Goal: Task Accomplishment & Management: Use online tool/utility

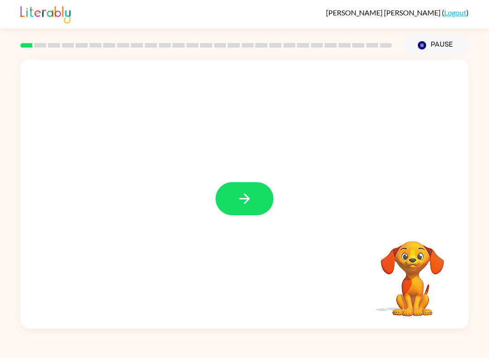
click at [251, 199] on icon "button" at bounding box center [245, 199] width 16 height 16
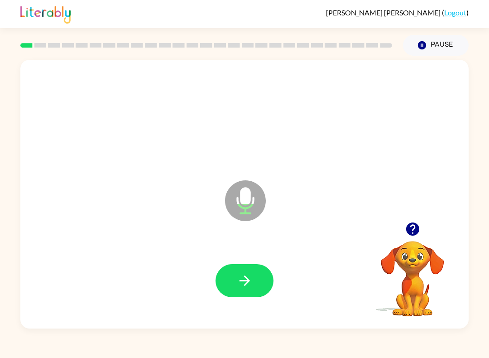
click at [256, 275] on button "button" at bounding box center [244, 280] width 58 height 33
click at [261, 288] on button "button" at bounding box center [244, 280] width 58 height 33
click at [246, 280] on icon "button" at bounding box center [245, 281] width 16 height 16
click at [249, 277] on icon "button" at bounding box center [245, 281] width 16 height 16
click at [251, 280] on icon "button" at bounding box center [245, 281] width 16 height 16
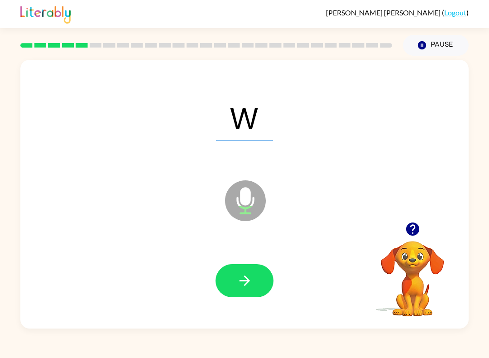
click at [263, 275] on button "button" at bounding box center [244, 280] width 58 height 33
click at [259, 277] on button "button" at bounding box center [244, 280] width 58 height 33
click at [250, 278] on icon "button" at bounding box center [245, 281] width 16 height 16
click at [248, 282] on icon "button" at bounding box center [244, 280] width 10 height 10
click at [261, 273] on button "button" at bounding box center [244, 280] width 58 height 33
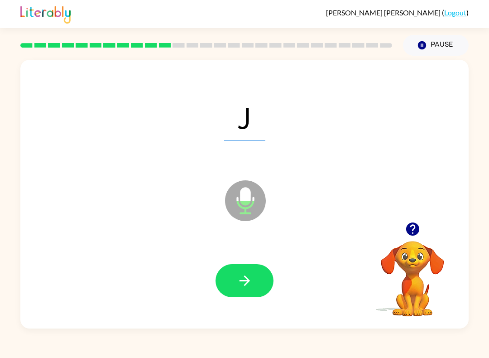
click at [268, 279] on button "button" at bounding box center [244, 280] width 58 height 33
click at [265, 283] on button "button" at bounding box center [244, 280] width 58 height 33
click at [252, 285] on icon "button" at bounding box center [245, 281] width 16 height 16
click at [250, 291] on button "button" at bounding box center [244, 280] width 58 height 33
click at [241, 279] on icon "button" at bounding box center [245, 281] width 16 height 16
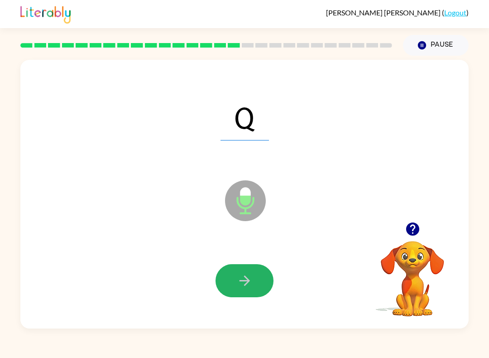
click at [258, 277] on button "button" at bounding box center [244, 280] width 58 height 33
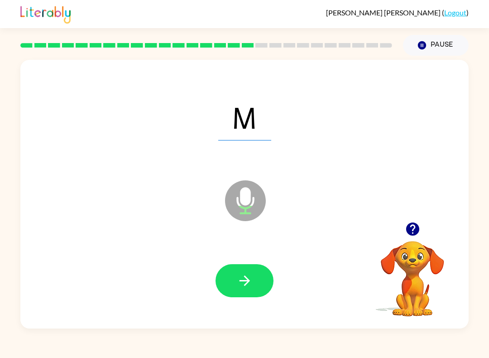
click at [271, 286] on button "button" at bounding box center [244, 280] width 58 height 33
click at [249, 278] on icon "button" at bounding box center [245, 281] width 16 height 16
click at [254, 274] on button "button" at bounding box center [244, 280] width 58 height 33
click at [430, 47] on button "Pause Pause" at bounding box center [436, 45] width 66 height 21
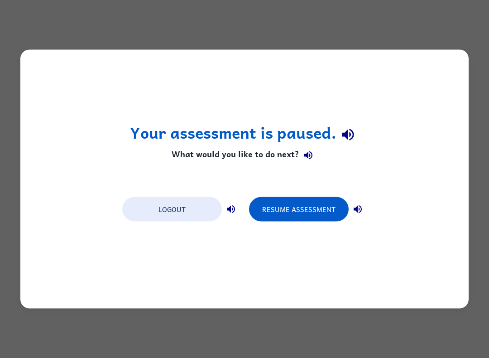
click at [303, 211] on button "Resume Assessment" at bounding box center [299, 209] width 100 height 24
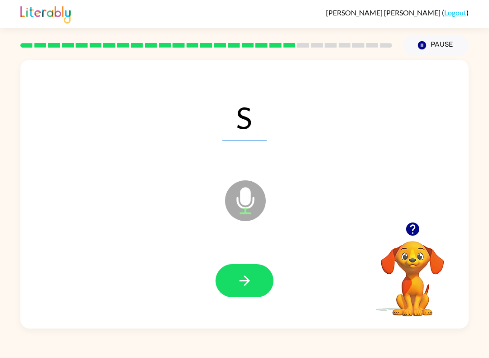
click at [251, 264] on button "button" at bounding box center [244, 280] width 58 height 33
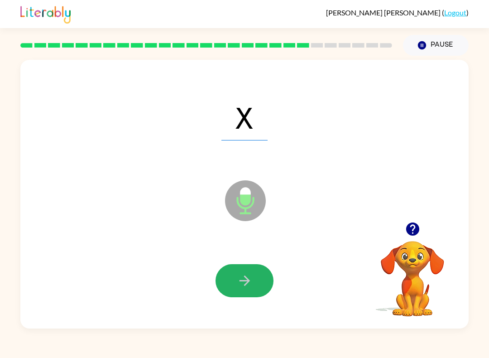
click at [251, 273] on icon "button" at bounding box center [245, 281] width 16 height 16
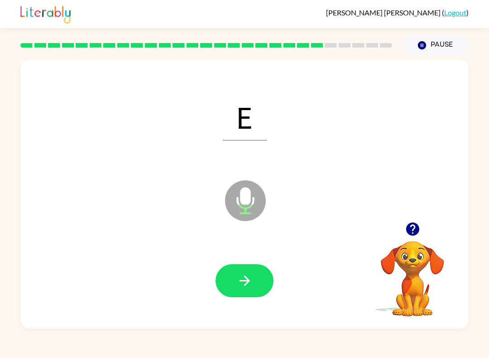
click at [256, 274] on button "button" at bounding box center [244, 280] width 58 height 33
click at [238, 273] on button "button" at bounding box center [244, 280] width 58 height 33
click at [241, 294] on button "button" at bounding box center [244, 280] width 58 height 33
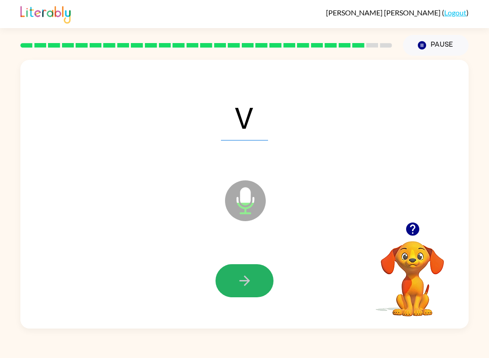
click at [257, 285] on button "button" at bounding box center [244, 280] width 58 height 33
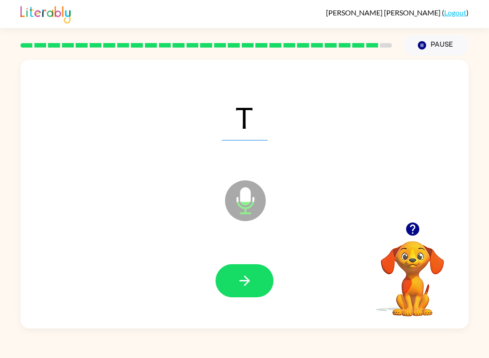
click at [249, 276] on icon "button" at bounding box center [245, 281] width 16 height 16
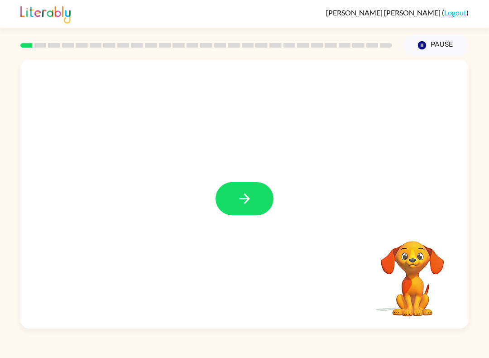
click at [243, 191] on button "button" at bounding box center [244, 198] width 58 height 33
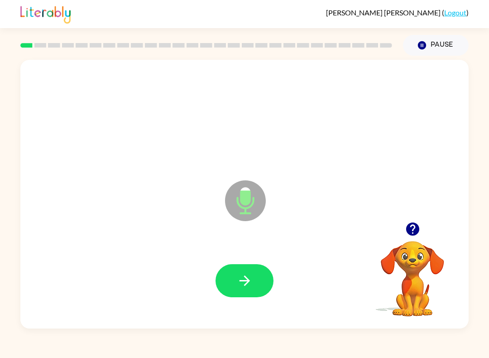
click at [249, 276] on icon "button" at bounding box center [245, 281] width 16 height 16
click at [233, 285] on button "button" at bounding box center [244, 280] width 58 height 33
click at [248, 278] on icon "button" at bounding box center [245, 281] width 16 height 16
click at [238, 284] on icon "button" at bounding box center [245, 281] width 16 height 16
click at [238, 272] on button "button" at bounding box center [244, 280] width 58 height 33
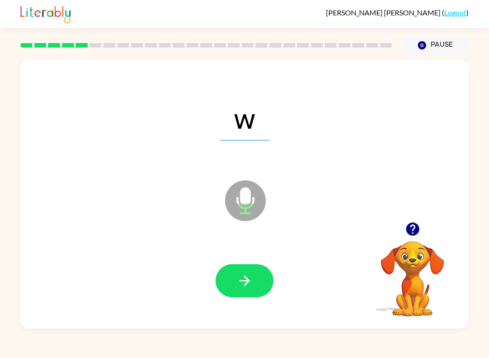
click at [245, 274] on icon "button" at bounding box center [245, 281] width 16 height 16
click at [256, 283] on button "button" at bounding box center [244, 280] width 58 height 33
click at [246, 275] on icon "button" at bounding box center [245, 281] width 16 height 16
click at [253, 267] on button "button" at bounding box center [244, 280] width 58 height 33
click at [243, 281] on icon "button" at bounding box center [244, 280] width 10 height 10
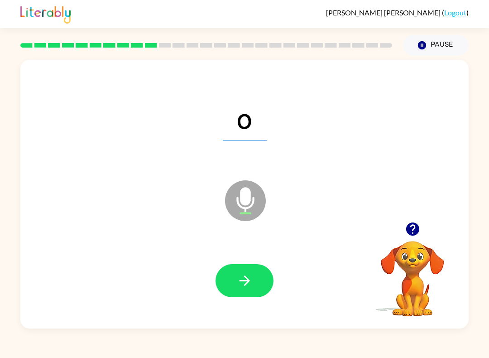
click at [253, 272] on button "button" at bounding box center [244, 280] width 58 height 33
click at [254, 282] on button "button" at bounding box center [244, 280] width 58 height 33
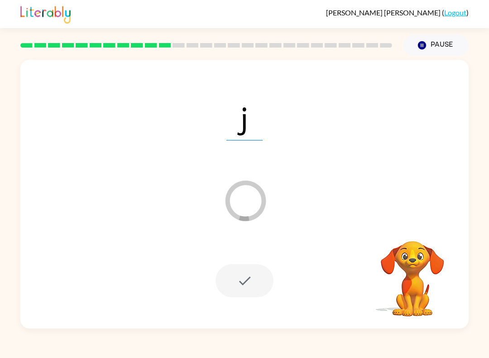
click at [257, 271] on div at bounding box center [244, 280] width 58 height 33
click at [436, 49] on button "Pause Pause" at bounding box center [436, 45] width 66 height 21
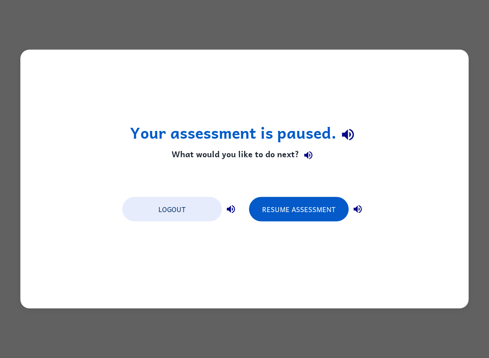
click at [315, 208] on button "Resume Assessment" at bounding box center [299, 209] width 100 height 24
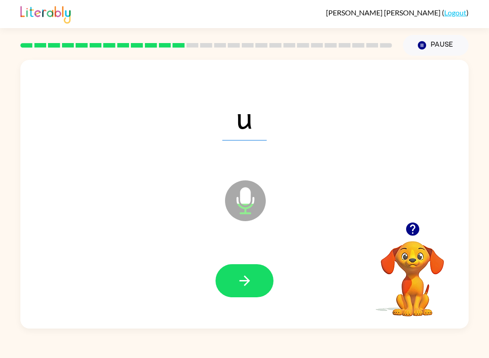
click at [245, 272] on button "button" at bounding box center [244, 280] width 58 height 33
click at [261, 260] on div at bounding box center [244, 280] width 430 height 77
click at [251, 286] on icon "button" at bounding box center [245, 281] width 16 height 16
click at [255, 116] on span "y" at bounding box center [244, 116] width 43 height 47
click at [259, 286] on button "button" at bounding box center [244, 280] width 58 height 33
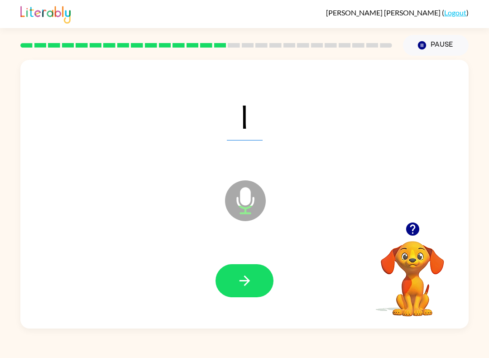
click at [238, 277] on icon "button" at bounding box center [245, 281] width 16 height 16
click at [253, 277] on button "button" at bounding box center [244, 280] width 58 height 33
click at [262, 275] on button "button" at bounding box center [244, 280] width 58 height 33
click at [263, 280] on button "button" at bounding box center [244, 280] width 58 height 33
click at [290, 130] on div "n" at bounding box center [244, 116] width 430 height 77
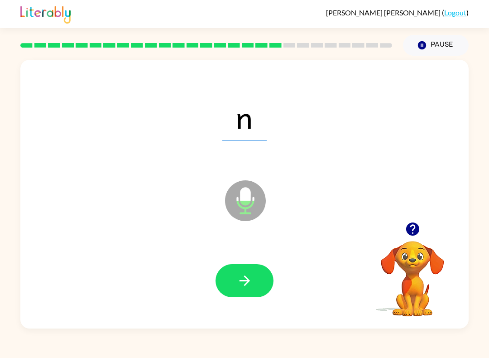
click at [241, 277] on icon "button" at bounding box center [245, 281] width 16 height 16
click at [253, 270] on button "button" at bounding box center [244, 280] width 58 height 33
click at [251, 273] on button "button" at bounding box center [244, 280] width 58 height 33
click at [262, 270] on button "button" at bounding box center [244, 280] width 58 height 33
click at [259, 278] on button "button" at bounding box center [244, 280] width 58 height 33
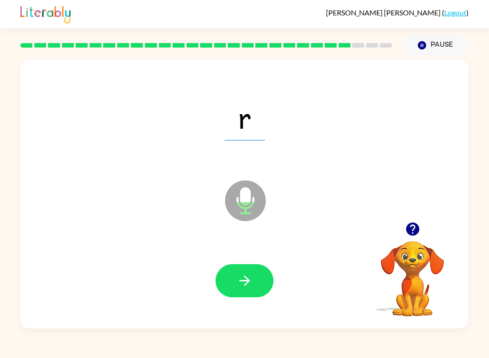
click at [257, 280] on button "button" at bounding box center [244, 280] width 58 height 33
click at [249, 286] on icon "button" at bounding box center [245, 281] width 16 height 16
click at [257, 284] on button "button" at bounding box center [244, 280] width 58 height 33
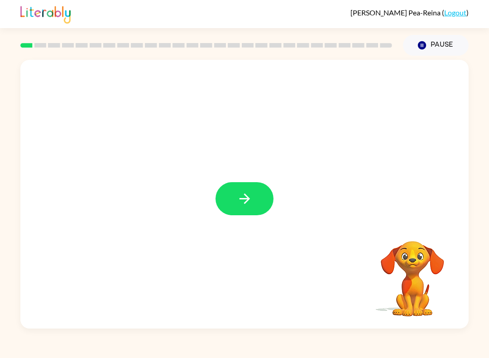
click at [245, 200] on icon "button" at bounding box center [245, 199] width 16 height 16
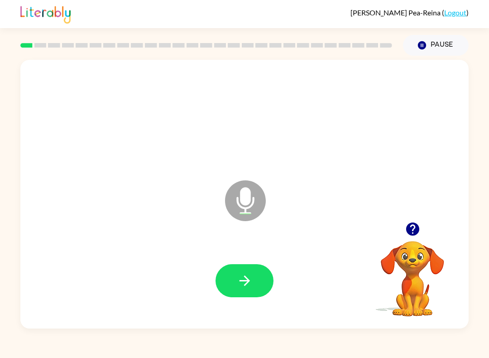
click at [233, 282] on button "button" at bounding box center [244, 280] width 58 height 33
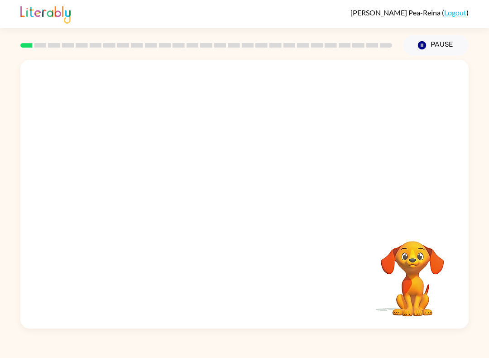
click at [437, 48] on button "Pause Pause" at bounding box center [436, 45] width 66 height 21
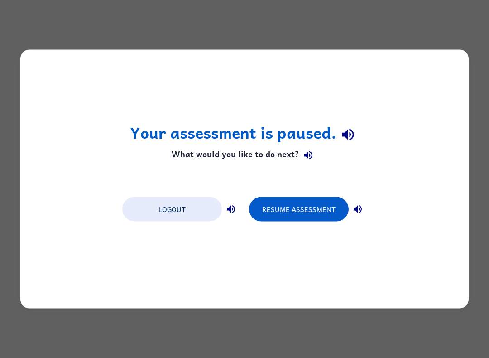
click at [221, 11] on div "Your assessment is paused. What would you like to do next? Logout Resume Assess…" at bounding box center [244, 179] width 489 height 358
click at [290, 197] on button "Resume Assessment" at bounding box center [299, 209] width 100 height 24
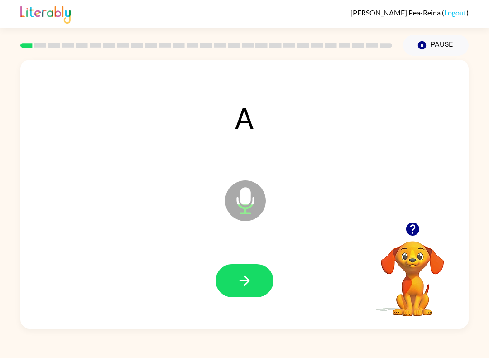
click at [238, 284] on icon "button" at bounding box center [245, 281] width 16 height 16
click at [245, 273] on button "button" at bounding box center [244, 280] width 58 height 33
click at [241, 271] on button "button" at bounding box center [244, 280] width 58 height 33
click at [239, 278] on icon "button" at bounding box center [245, 281] width 16 height 16
click at [241, 281] on icon "button" at bounding box center [244, 280] width 10 height 10
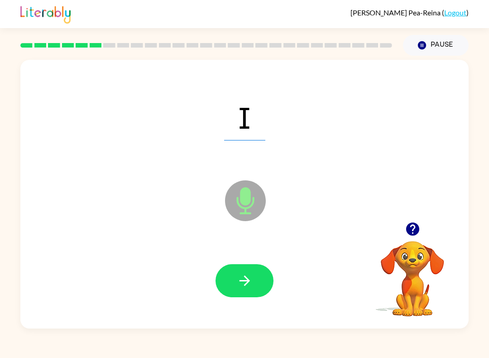
click at [246, 283] on icon "button" at bounding box center [244, 280] width 10 height 10
click at [239, 272] on button "button" at bounding box center [244, 280] width 58 height 33
click at [253, 297] on button "button" at bounding box center [244, 280] width 58 height 33
click at [231, 285] on button "button" at bounding box center [244, 280] width 58 height 33
click at [243, 268] on button "button" at bounding box center [244, 280] width 58 height 33
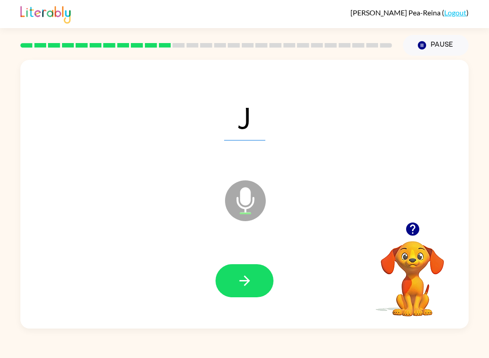
click at [232, 283] on button "button" at bounding box center [244, 280] width 58 height 33
click at [249, 284] on icon "button" at bounding box center [245, 281] width 16 height 16
click at [252, 281] on icon "button" at bounding box center [245, 281] width 16 height 16
click at [251, 279] on icon "button" at bounding box center [245, 281] width 16 height 16
click at [251, 280] on icon "button" at bounding box center [245, 281] width 16 height 16
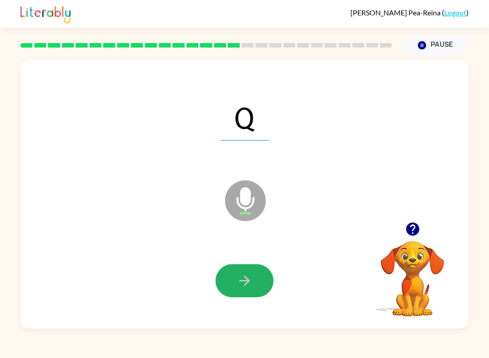
click at [242, 278] on icon "button" at bounding box center [245, 281] width 16 height 16
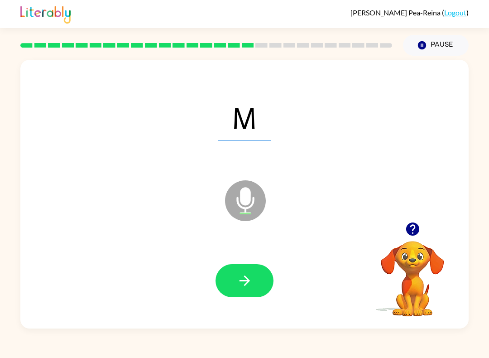
click at [241, 281] on icon "button" at bounding box center [244, 280] width 10 height 10
click at [239, 274] on icon "button" at bounding box center [245, 281] width 16 height 16
click at [238, 274] on icon "button" at bounding box center [245, 281] width 16 height 16
click at [238, 277] on icon "button" at bounding box center [245, 281] width 16 height 16
click at [237, 272] on button "button" at bounding box center [244, 280] width 58 height 33
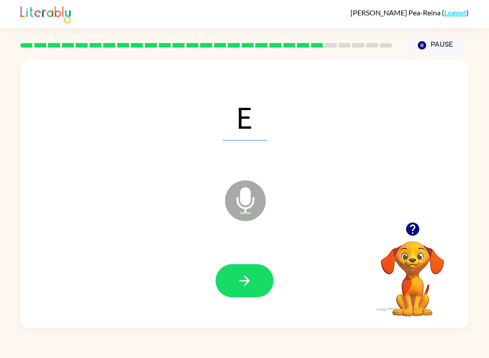
click at [239, 279] on icon "button" at bounding box center [245, 281] width 16 height 16
click at [250, 268] on button "button" at bounding box center [244, 280] width 58 height 33
click at [240, 280] on icon "button" at bounding box center [245, 281] width 16 height 16
click at [252, 274] on icon "button" at bounding box center [245, 281] width 16 height 16
click at [245, 274] on icon "button" at bounding box center [245, 281] width 16 height 16
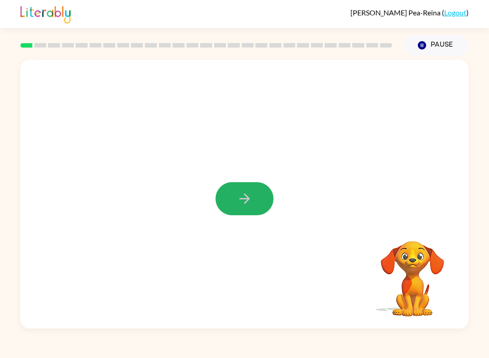
click at [252, 200] on icon "button" at bounding box center [245, 199] width 16 height 16
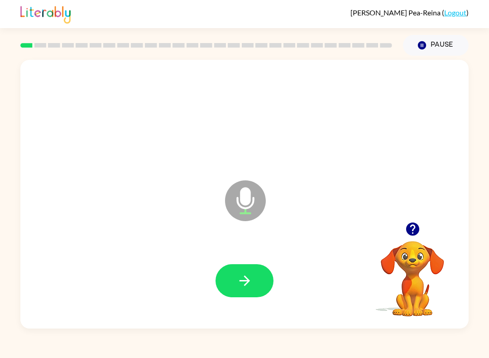
click at [251, 273] on icon "button" at bounding box center [245, 281] width 16 height 16
click at [252, 295] on button "button" at bounding box center [244, 280] width 58 height 33
click at [240, 283] on icon "button" at bounding box center [245, 281] width 16 height 16
click at [244, 273] on icon "button" at bounding box center [245, 281] width 16 height 16
click at [241, 277] on icon "button" at bounding box center [245, 281] width 16 height 16
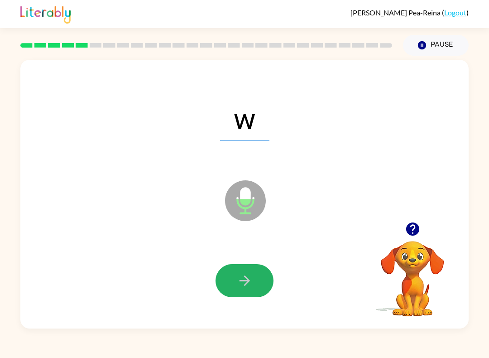
click at [242, 277] on icon "button" at bounding box center [245, 281] width 16 height 16
click at [249, 274] on icon "button" at bounding box center [245, 281] width 16 height 16
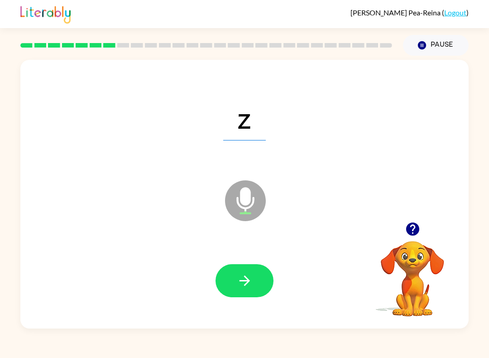
click at [251, 279] on icon "button" at bounding box center [245, 281] width 16 height 16
click at [252, 279] on icon "button" at bounding box center [245, 281] width 16 height 16
click at [250, 282] on icon "button" at bounding box center [245, 281] width 16 height 16
click at [252, 273] on button "button" at bounding box center [244, 280] width 58 height 33
click at [249, 282] on icon "button" at bounding box center [244, 280] width 10 height 10
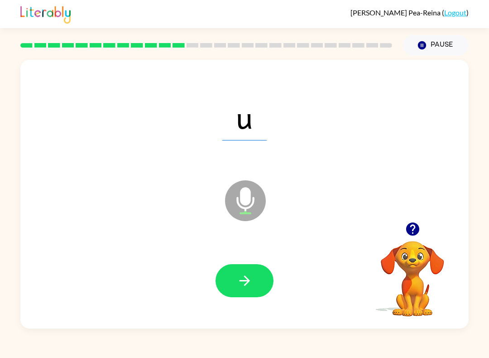
click at [249, 283] on icon "button" at bounding box center [245, 281] width 16 height 16
click at [246, 282] on icon "button" at bounding box center [245, 281] width 16 height 16
click at [246, 280] on icon "button" at bounding box center [245, 281] width 16 height 16
click at [237, 280] on icon "button" at bounding box center [245, 281] width 16 height 16
click at [238, 289] on button "button" at bounding box center [244, 280] width 58 height 33
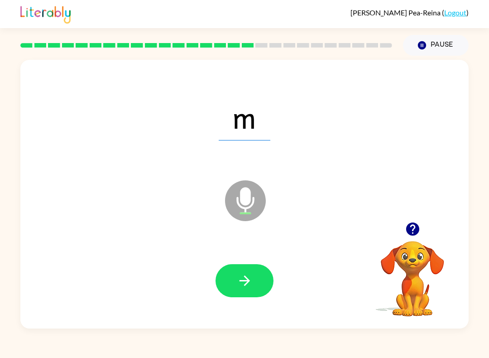
click at [234, 277] on button "button" at bounding box center [244, 280] width 58 height 33
click at [229, 266] on button "button" at bounding box center [244, 280] width 58 height 33
click at [244, 279] on icon "button" at bounding box center [245, 281] width 16 height 16
click at [241, 268] on button "button" at bounding box center [244, 280] width 58 height 33
click at [236, 275] on button "button" at bounding box center [244, 280] width 58 height 33
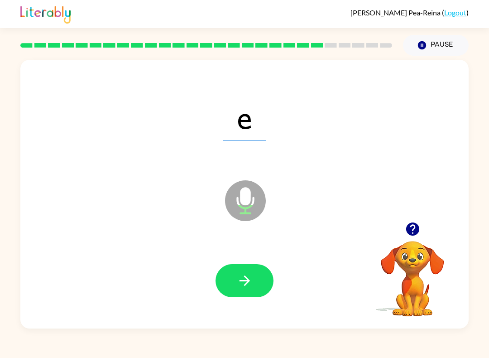
click at [246, 275] on icon "button" at bounding box center [245, 281] width 16 height 16
click at [235, 275] on button "button" at bounding box center [244, 280] width 58 height 33
click at [234, 276] on button "button" at bounding box center [244, 280] width 58 height 33
click at [239, 286] on icon "button" at bounding box center [245, 281] width 16 height 16
click at [238, 284] on icon "button" at bounding box center [245, 281] width 16 height 16
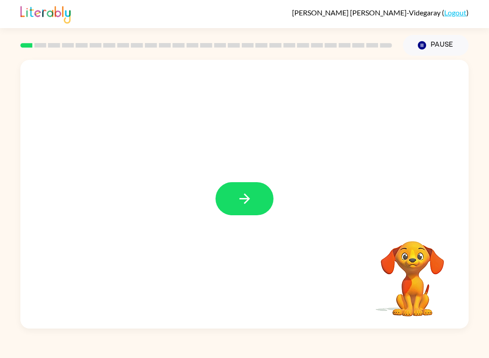
click at [249, 196] on icon "button" at bounding box center [245, 199] width 16 height 16
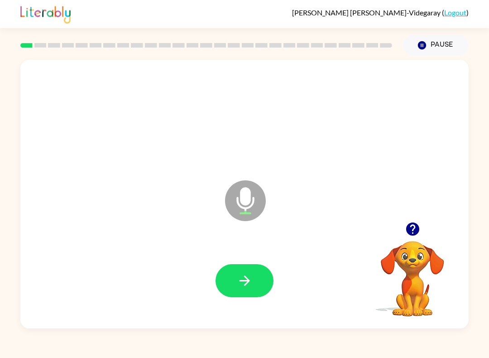
click at [246, 290] on button "button" at bounding box center [244, 280] width 58 height 33
click at [242, 293] on button "button" at bounding box center [244, 280] width 58 height 33
click at [262, 296] on button "button" at bounding box center [244, 280] width 58 height 33
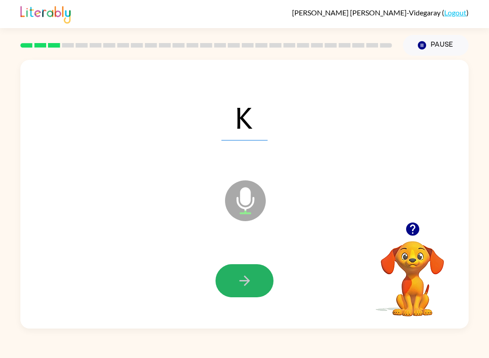
click at [259, 291] on button "button" at bounding box center [244, 280] width 58 height 33
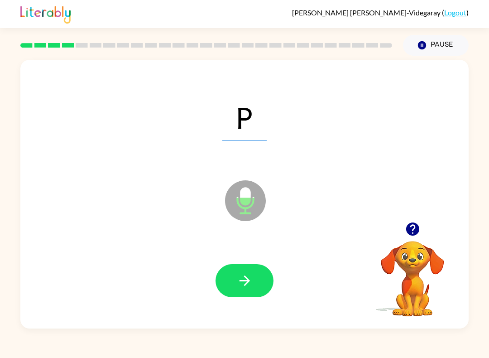
click at [242, 275] on icon "button" at bounding box center [245, 281] width 16 height 16
click at [247, 288] on icon "button" at bounding box center [245, 281] width 16 height 16
click at [254, 282] on button "button" at bounding box center [244, 280] width 58 height 33
click at [243, 282] on icon "button" at bounding box center [245, 281] width 16 height 16
click at [242, 289] on button "button" at bounding box center [244, 280] width 58 height 33
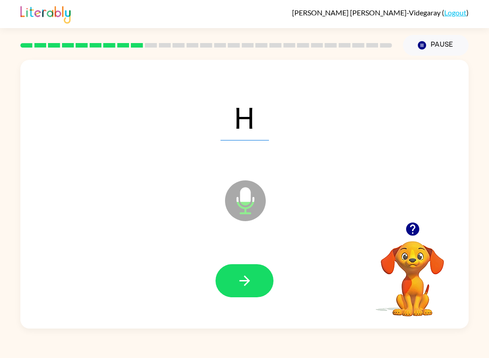
click at [235, 282] on button "button" at bounding box center [244, 280] width 58 height 33
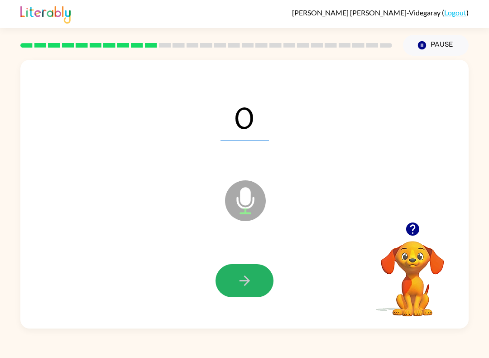
click at [238, 288] on icon "button" at bounding box center [245, 281] width 16 height 16
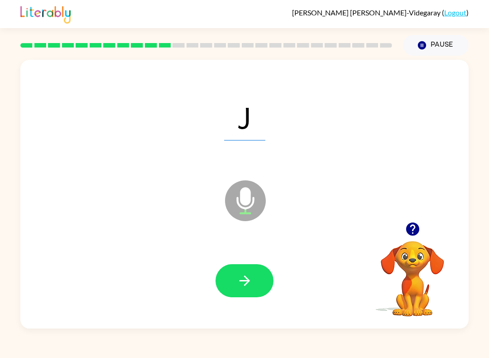
click at [251, 273] on icon "button" at bounding box center [245, 281] width 16 height 16
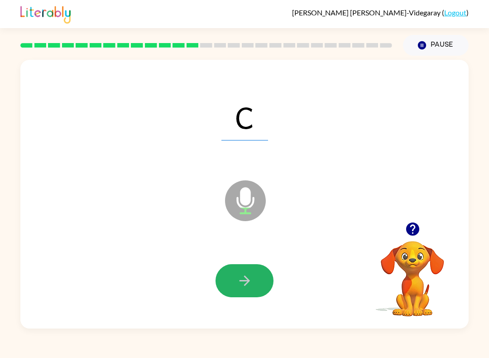
click at [259, 286] on button "button" at bounding box center [244, 280] width 58 height 33
click at [235, 276] on button "button" at bounding box center [244, 280] width 58 height 33
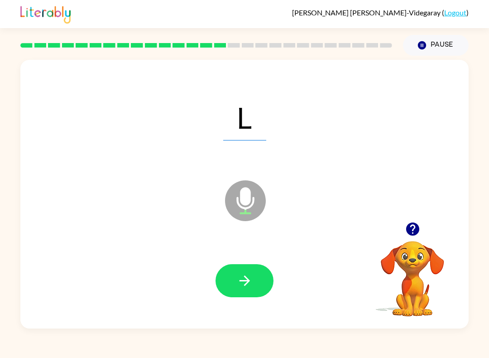
click at [253, 282] on button "button" at bounding box center [244, 280] width 58 height 33
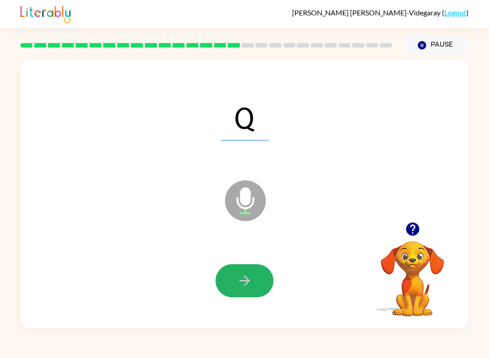
click at [251, 292] on button "button" at bounding box center [244, 280] width 58 height 33
click at [258, 278] on button "button" at bounding box center [244, 280] width 58 height 33
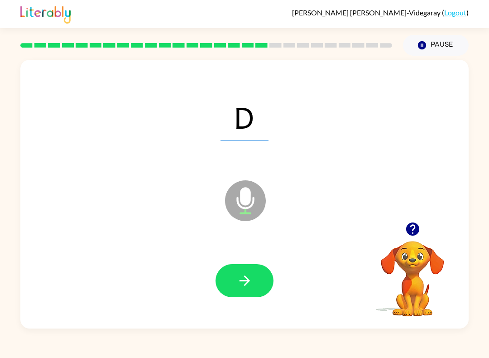
click at [253, 308] on div at bounding box center [244, 280] width 430 height 77
click at [250, 273] on icon "button" at bounding box center [245, 281] width 16 height 16
click at [257, 274] on button "button" at bounding box center [244, 280] width 58 height 33
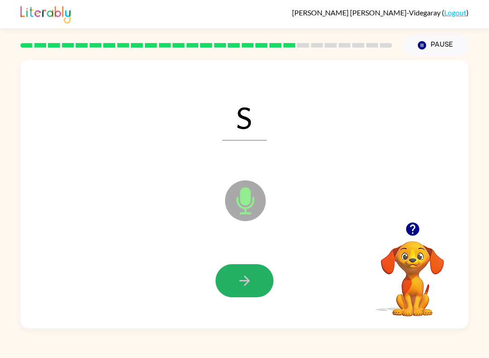
click at [249, 292] on button "button" at bounding box center [244, 280] width 58 height 33
click at [251, 282] on icon "button" at bounding box center [245, 281] width 16 height 16
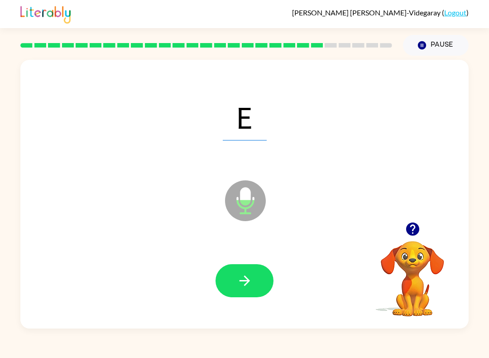
click at [243, 294] on button "button" at bounding box center [244, 280] width 58 height 33
click at [270, 275] on button "button" at bounding box center [244, 280] width 58 height 33
click at [251, 269] on button "button" at bounding box center [244, 280] width 58 height 33
click at [256, 297] on button "button" at bounding box center [244, 280] width 58 height 33
click at [252, 274] on icon "button" at bounding box center [245, 281] width 16 height 16
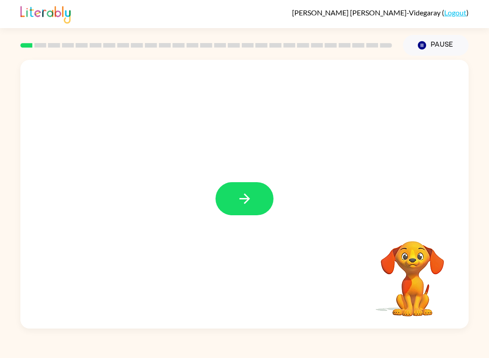
click at [244, 207] on button "button" at bounding box center [244, 198] width 58 height 33
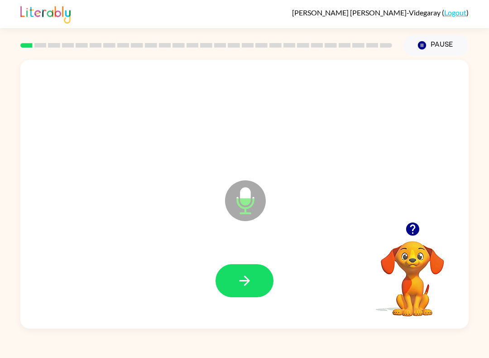
click at [242, 287] on icon "button" at bounding box center [245, 281] width 16 height 16
click at [254, 292] on button "button" at bounding box center [244, 280] width 58 height 33
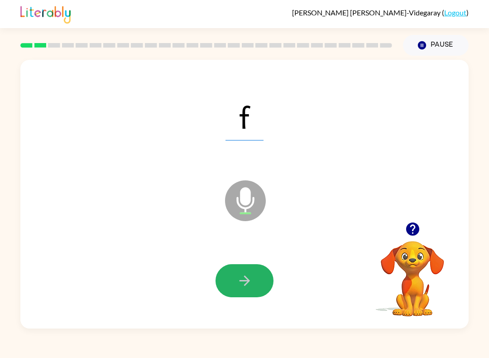
click at [247, 277] on icon "button" at bounding box center [245, 281] width 16 height 16
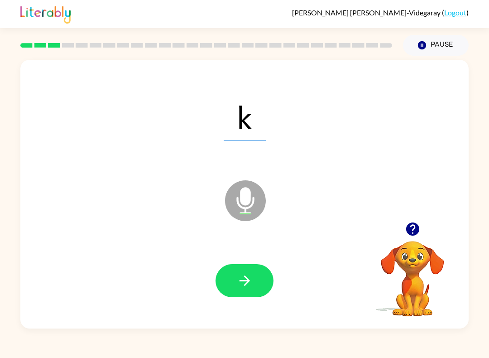
click at [256, 293] on button "button" at bounding box center [244, 280] width 58 height 33
click at [257, 282] on button "button" at bounding box center [244, 280] width 58 height 33
click at [237, 287] on icon "button" at bounding box center [245, 281] width 16 height 16
click at [257, 287] on button "button" at bounding box center [244, 280] width 58 height 33
click at [254, 273] on button "button" at bounding box center [244, 280] width 58 height 33
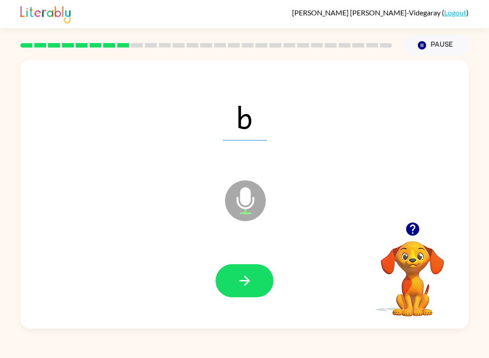
click at [195, 320] on div "b Microphone The Microphone is here when it is your turn to talk" at bounding box center [244, 194] width 448 height 268
click at [245, 264] on button "button" at bounding box center [244, 280] width 58 height 33
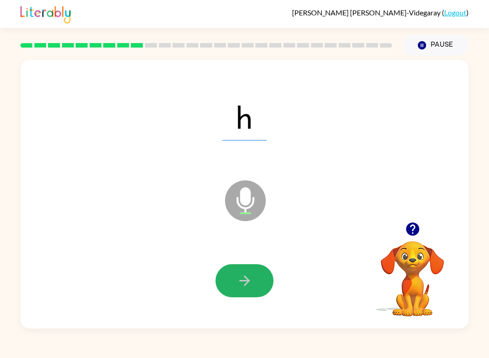
click at [233, 273] on button "button" at bounding box center [244, 280] width 58 height 33
click at [236, 286] on button "button" at bounding box center [244, 280] width 58 height 33
click at [237, 269] on button "button" at bounding box center [244, 280] width 58 height 33
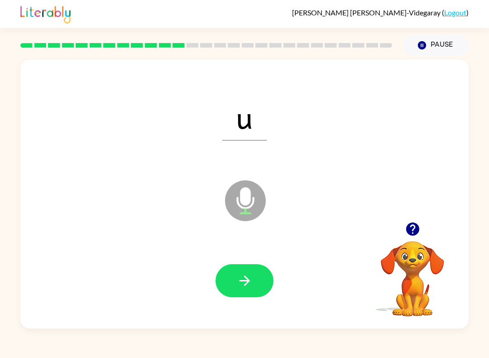
click at [243, 285] on icon "button" at bounding box center [245, 281] width 16 height 16
click at [242, 276] on icon "button" at bounding box center [245, 281] width 16 height 16
click at [234, 273] on button "button" at bounding box center [244, 280] width 58 height 33
click at [242, 290] on button "button" at bounding box center [244, 280] width 58 height 33
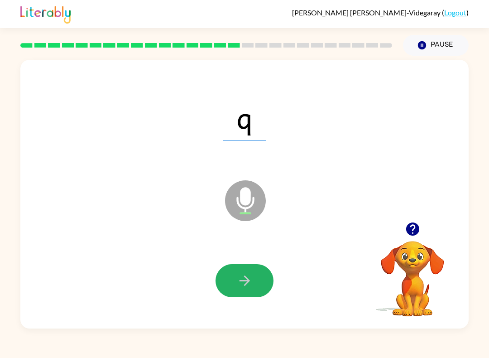
click at [250, 285] on icon "button" at bounding box center [245, 281] width 16 height 16
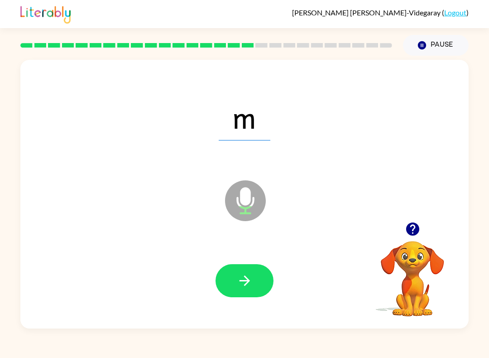
click at [252, 284] on icon "button" at bounding box center [245, 281] width 16 height 16
click at [245, 279] on icon "button" at bounding box center [245, 281] width 16 height 16
click at [269, 266] on div at bounding box center [244, 280] width 58 height 33
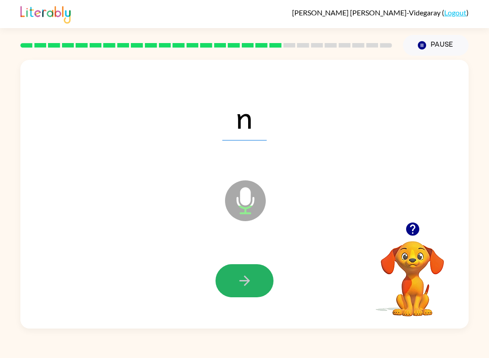
click at [240, 273] on button "button" at bounding box center [244, 280] width 58 height 33
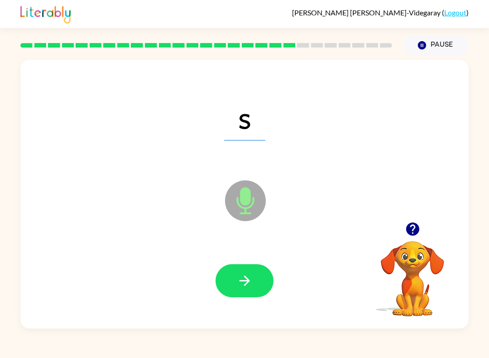
click at [260, 281] on button "button" at bounding box center [244, 280] width 58 height 33
click at [254, 275] on button "button" at bounding box center [244, 280] width 58 height 33
click at [246, 281] on icon "button" at bounding box center [244, 280] width 10 height 10
click at [248, 284] on icon "button" at bounding box center [245, 281] width 16 height 16
click at [235, 280] on button "button" at bounding box center [244, 280] width 58 height 33
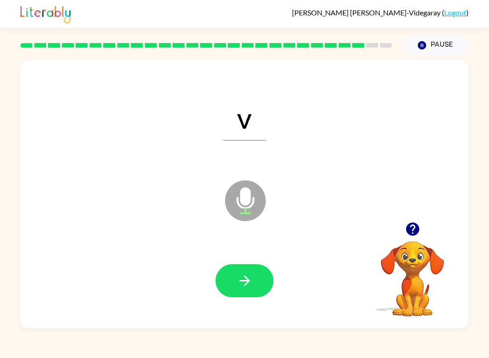
click at [227, 276] on button "button" at bounding box center [244, 280] width 58 height 33
click at [255, 289] on button "button" at bounding box center [244, 280] width 58 height 33
